Goal: Task Accomplishment & Management: Complete application form

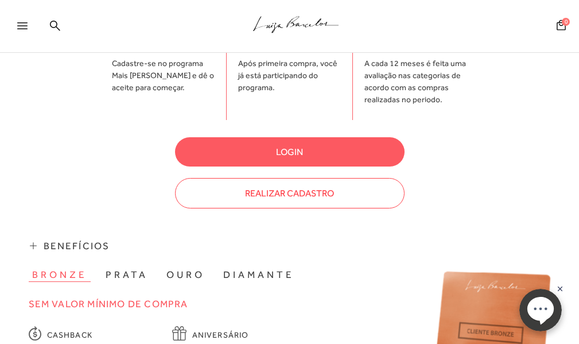
click at [316, 183] on button "Realizar Cadastro" at bounding box center [290, 193] width 230 height 30
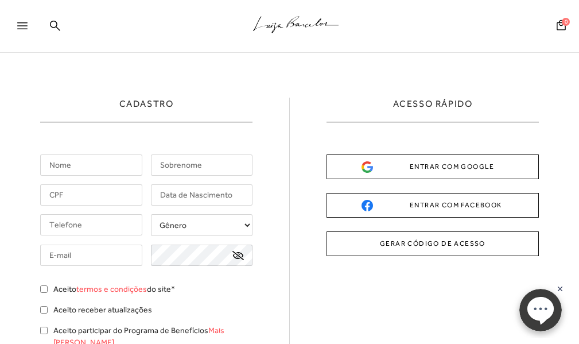
click at [84, 167] on input "text" at bounding box center [91, 164] width 102 height 21
type input "[PERSON_NAME]"
click at [79, 198] on input "text" at bounding box center [91, 194] width 102 height 21
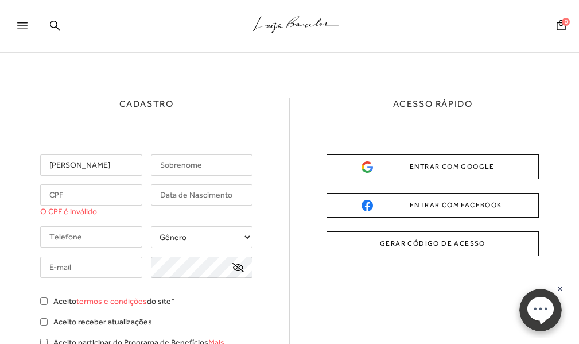
click at [79, 198] on input "text" at bounding box center [91, 194] width 102 height 21
click at [183, 166] on input "text" at bounding box center [202, 164] width 102 height 21
type input "SA"
click at [82, 196] on input "text" at bounding box center [91, 194] width 102 height 21
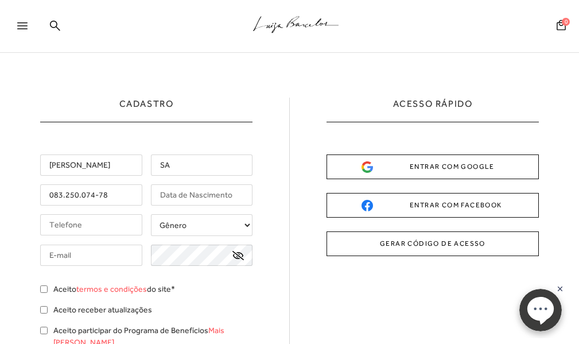
type input "083.250.074-78"
click at [185, 196] on input "text" at bounding box center [202, 194] width 102 height 21
type input "[DATE]"
click at [250, 224] on select "Gênero Feminino Masculino" at bounding box center [202, 225] width 102 height 22
select select
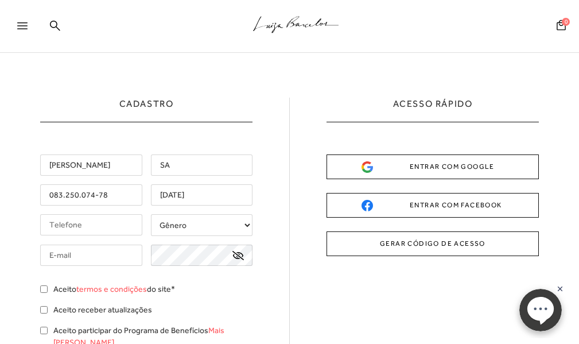
click at [151, 214] on select "Gênero Feminino Masculino" at bounding box center [202, 225] width 102 height 22
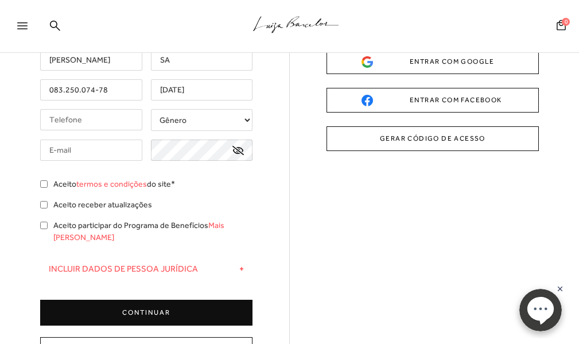
scroll to position [115, 0]
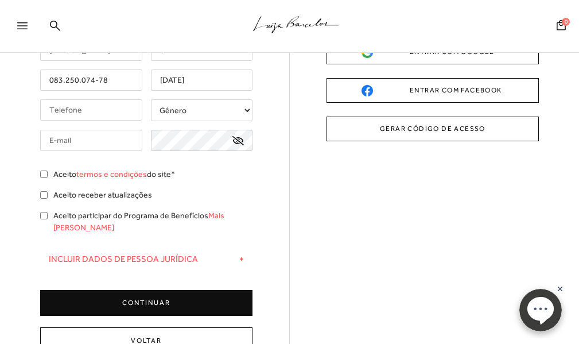
click at [109, 111] on input "tel" at bounding box center [91, 109] width 102 height 21
type input "[PHONE_NUMBER]"
click at [111, 146] on input "text" at bounding box center [91, 140] width 102 height 21
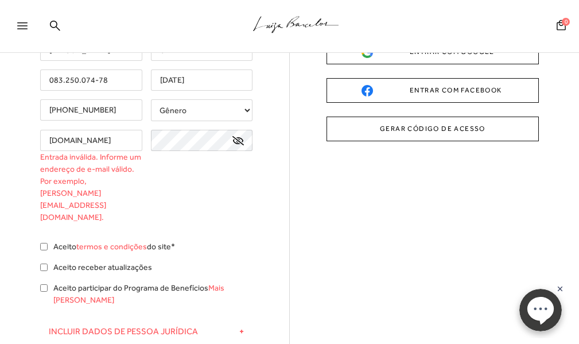
scroll to position [0, 0]
click at [241, 137] on icon at bounding box center [238, 140] width 11 height 9
click at [115, 140] on input "[DOMAIN_NAME]" at bounding box center [91, 140] width 102 height 21
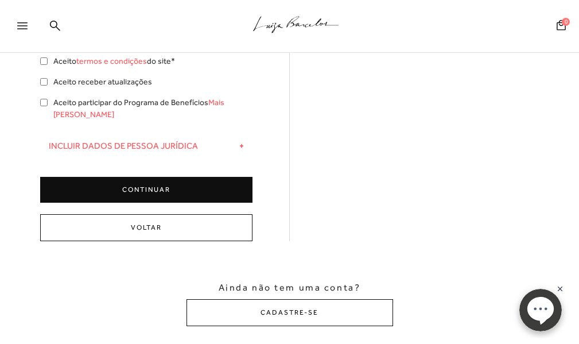
scroll to position [172, 0]
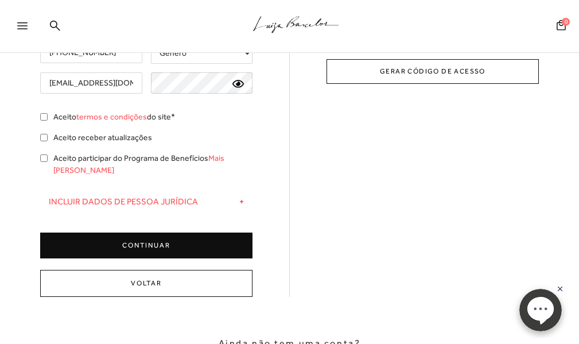
type input "[EMAIL_ADDRESS][DOMAIN_NAME]"
click at [42, 119] on input "Aceito termos e condições do site*" at bounding box center [43, 116] width 7 height 7
checkbox input "true"
click at [46, 138] on input "Aceito receber atualizações" at bounding box center [43, 137] width 7 height 7
checkbox input "true"
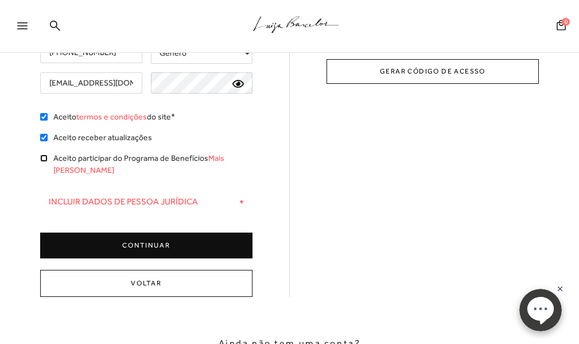
click at [41, 156] on input "Aceito participar do Programa de Benefícios Mais [PERSON_NAME]" at bounding box center [43, 157] width 7 height 7
checkbox input "true"
click at [42, 119] on input "Aceito termos e condições do site*" at bounding box center [43, 116] width 7 height 7
checkbox input "false"
click at [46, 137] on input "Aceito receber atualizações" at bounding box center [43, 137] width 7 height 7
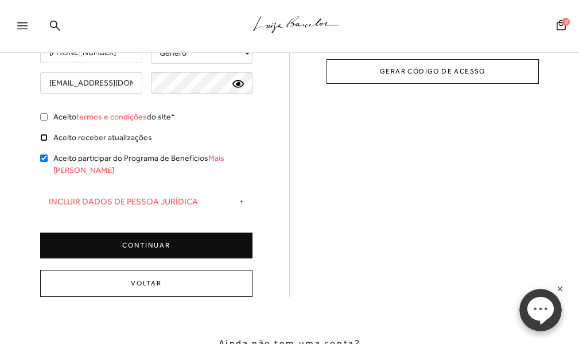
checkbox input "false"
click at [43, 163] on div "Aceito participar do Programa de Benefícios Mais [PERSON_NAME]" at bounding box center [146, 165] width 212 height 27
click at [47, 156] on input "Aceito participar do Programa de Benefícios Mais [PERSON_NAME]" at bounding box center [43, 157] width 7 height 7
checkbox input "false"
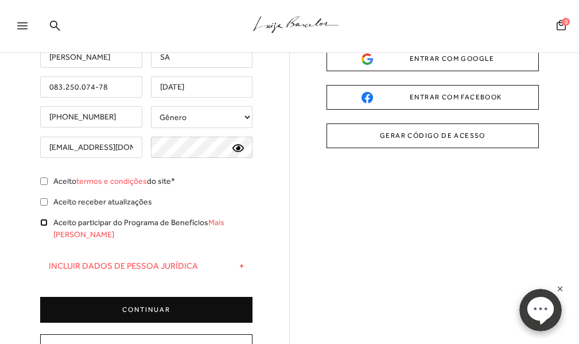
scroll to position [115, 0]
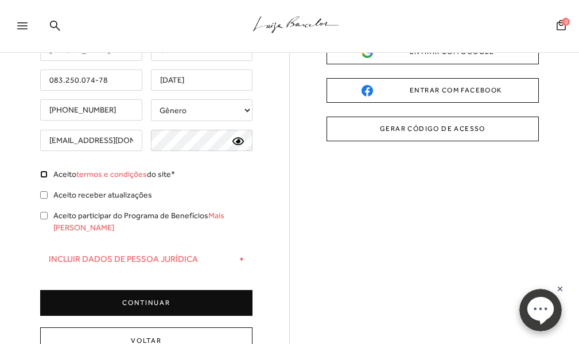
click at [42, 175] on input "Aceito termos e condições do site*" at bounding box center [43, 174] width 7 height 7
checkbox input "true"
click at [42, 216] on input "Aceito participar do Programa de Benefícios Mais [PERSON_NAME]" at bounding box center [43, 215] width 7 height 7
checkbox input "true"
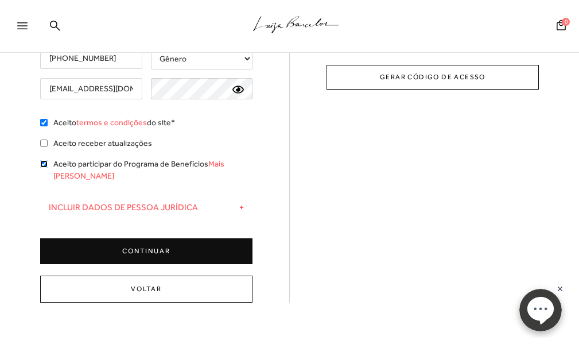
scroll to position [172, 0]
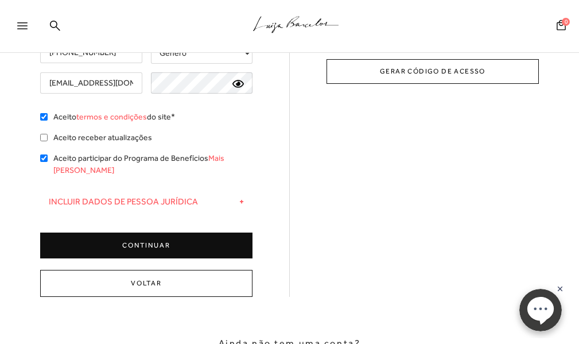
click at [153, 238] on button "CONTINUAR" at bounding box center [146, 246] width 212 height 26
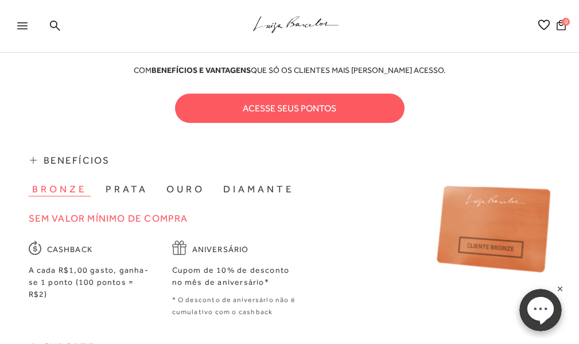
scroll to position [287, 0]
